Goal: Find specific page/section: Find specific page/section

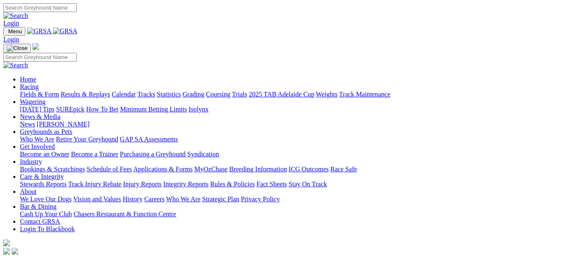
click at [39, 91] on link "Fields & Form" at bounding box center [39, 94] width 39 height 7
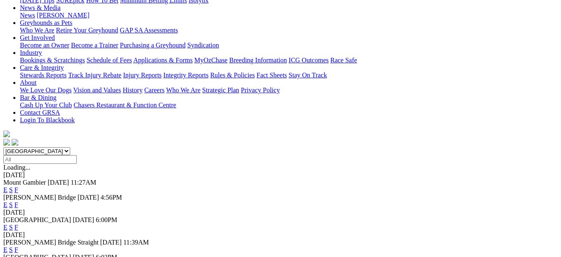
scroll to position [125, 0]
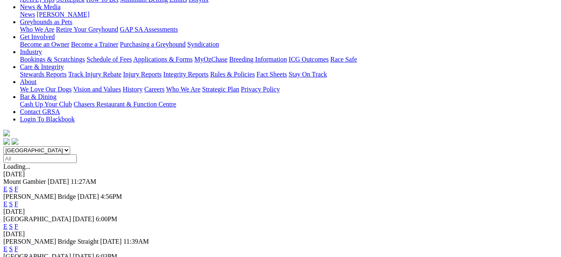
click at [18, 185] on link "F" at bounding box center [17, 188] width 4 height 7
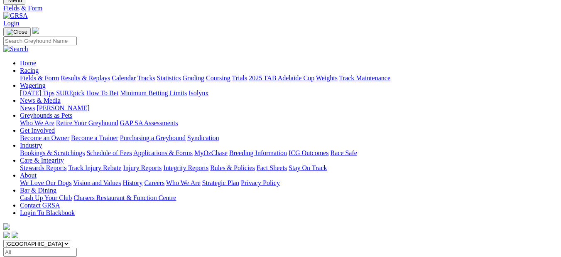
scroll to position [42, 0]
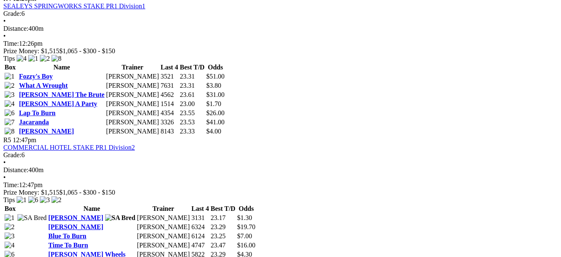
scroll to position [831, 0]
